Goal: Information Seeking & Learning: Find specific fact

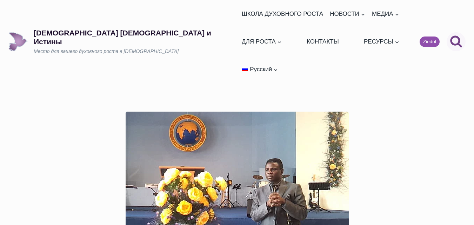
click at [455, 35] on icon "Поиск" at bounding box center [456, 41] width 13 height 13
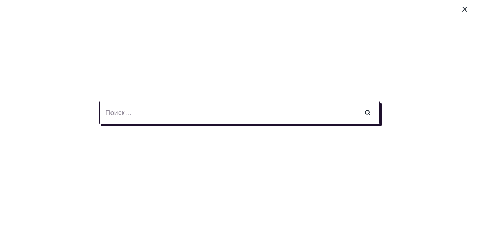
click at [126, 115] on input "Найти:" at bounding box center [239, 112] width 281 height 23
type input "послушание дороже жертвы"
click at [355, 101] on input "Поиск" at bounding box center [367, 112] width 25 height 23
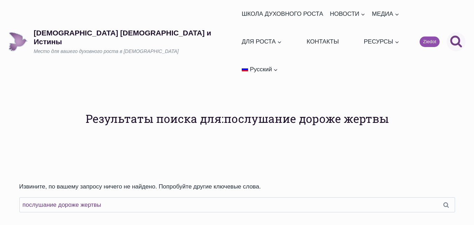
click at [457, 35] on icon "Поиск" at bounding box center [456, 41] width 13 height 13
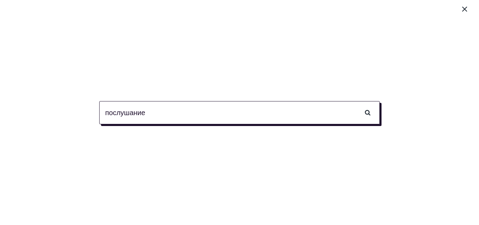
type input "послушание"
click at [355, 101] on input "Поиск" at bounding box center [367, 112] width 25 height 23
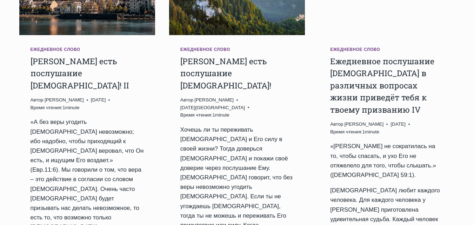
scroll to position [245, 0]
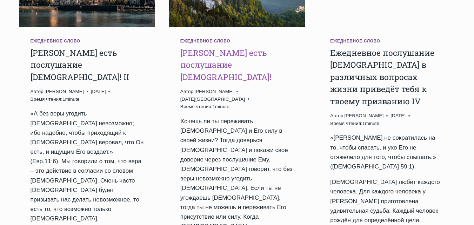
click at [218, 47] on link "[PERSON_NAME] есть послушание [DEMOGRAPHIC_DATA]!" at bounding box center [225, 64] width 91 height 35
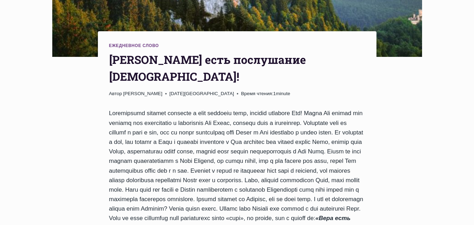
scroll to position [281, 0]
